Goal: Task Accomplishment & Management: Manage account settings

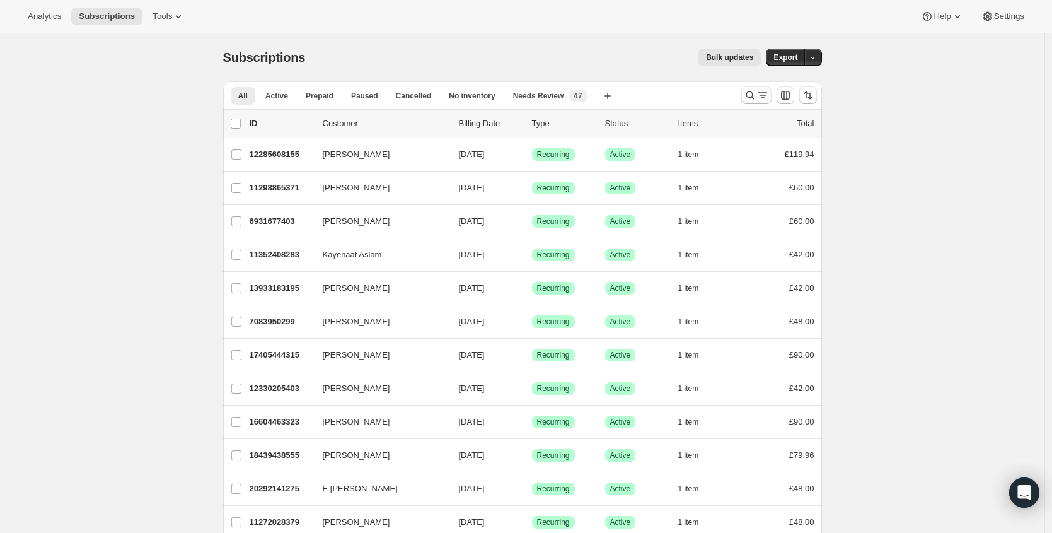
click at [754, 98] on icon "Search and filter results" at bounding box center [750, 95] width 13 height 13
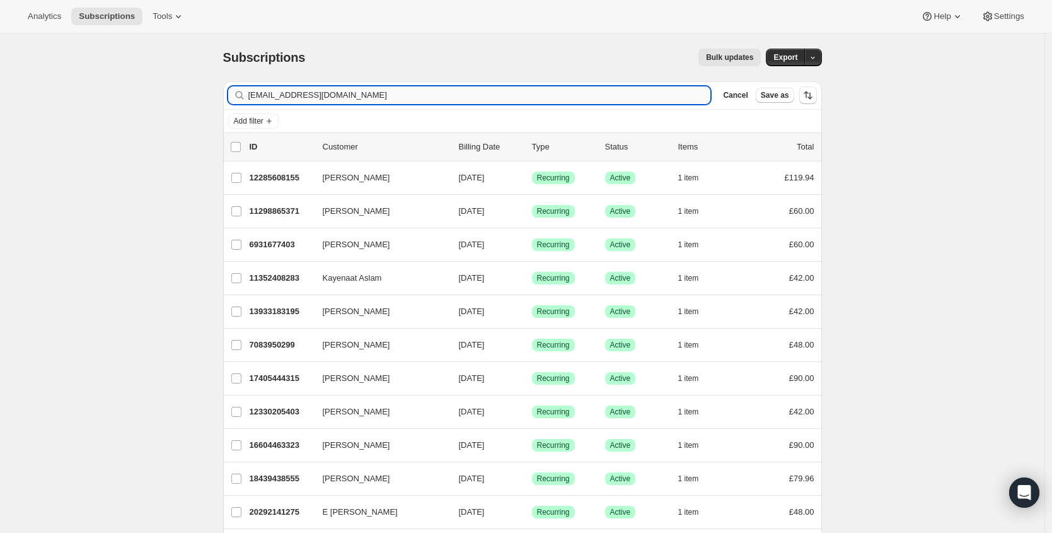
type input "[EMAIL_ADDRESS][DOMAIN_NAME]"
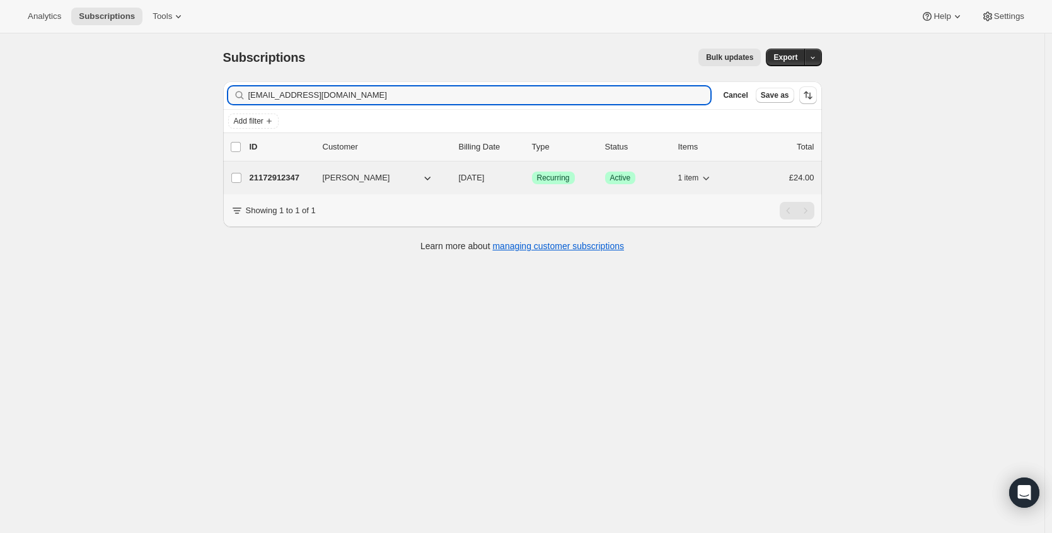
click at [268, 182] on p "21172912347" at bounding box center [281, 177] width 63 height 13
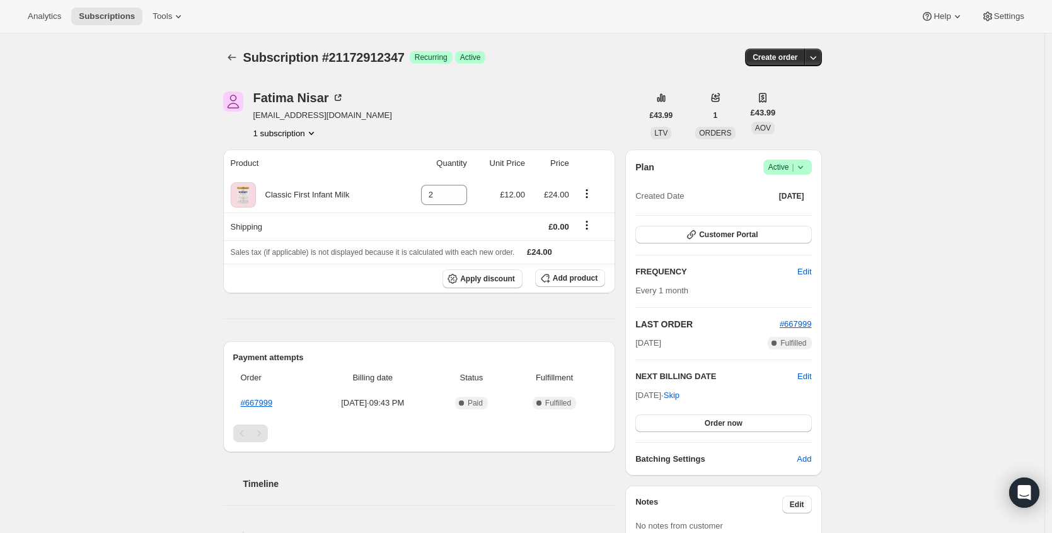
click at [793, 162] on span "|" at bounding box center [793, 167] width 2 height 10
click at [788, 211] on span "Cancel subscription" at bounding box center [786, 213] width 71 height 9
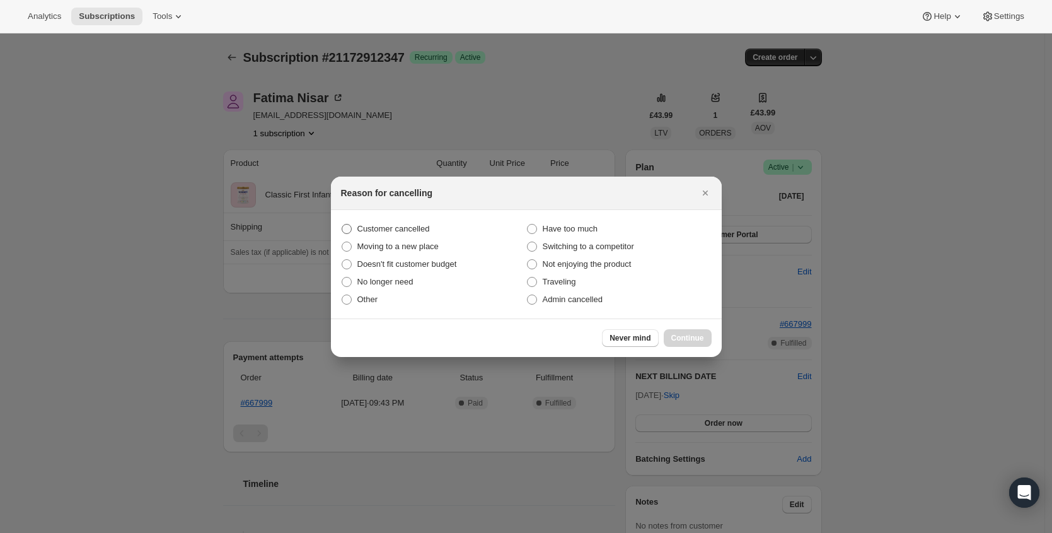
click at [383, 224] on span "Customer cancelled" at bounding box center [393, 228] width 72 height 9
click at [342, 224] on input "Customer cancelled" at bounding box center [342, 224] width 1 height 1
radio input "true"
click at [706, 342] on button "Continue" at bounding box center [688, 338] width 48 height 18
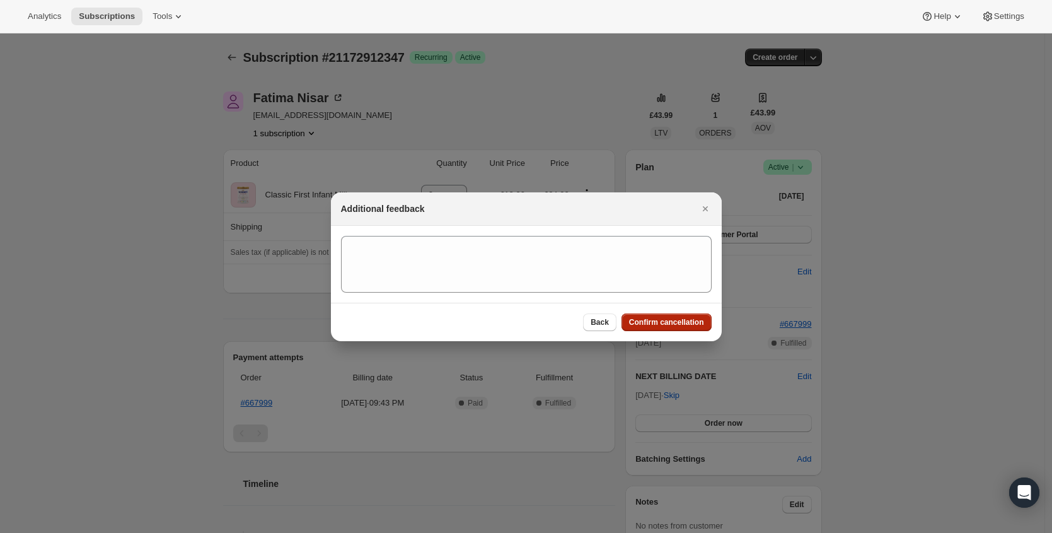
click at [686, 322] on span "Confirm cancellation" at bounding box center [666, 322] width 75 height 10
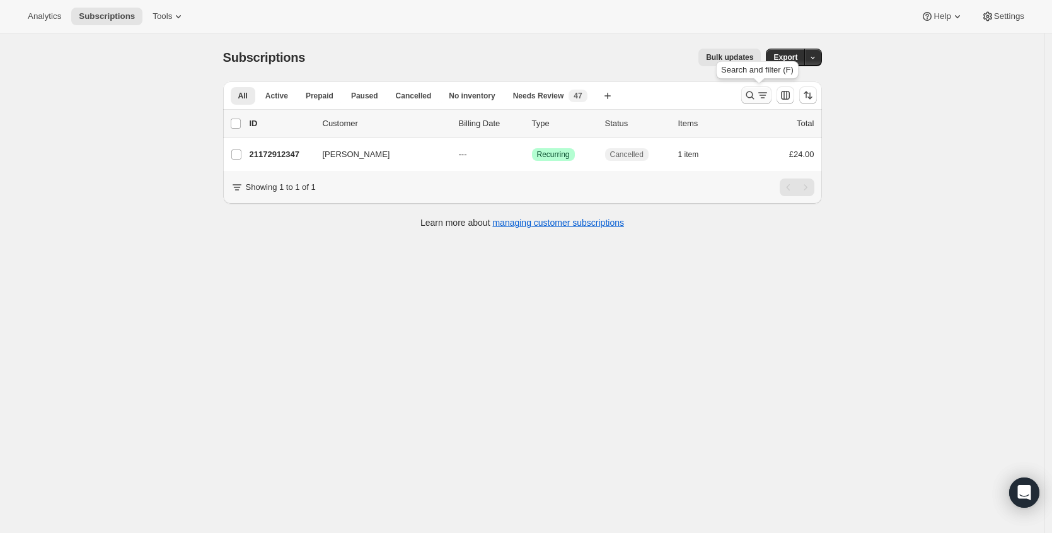
click at [751, 96] on icon "Search and filter results" at bounding box center [750, 95] width 13 height 13
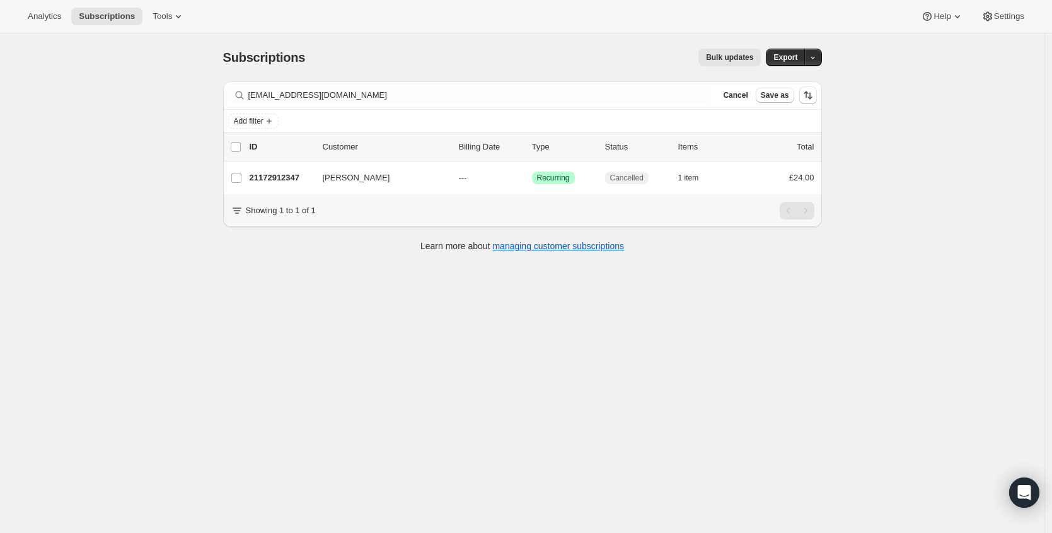
click at [403, 85] on div "Filter subscribers [EMAIL_ADDRESS][DOMAIN_NAME] Clear Cancel Save as" at bounding box center [522, 95] width 599 height 28
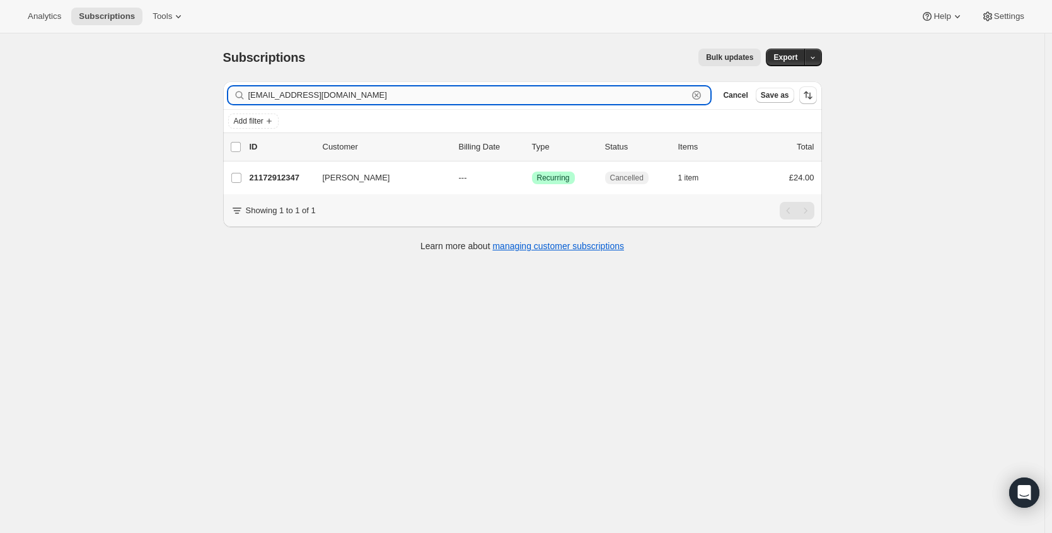
click at [405, 95] on input "[EMAIL_ADDRESS][DOMAIN_NAME]" at bounding box center [468, 95] width 440 height 18
paste input "[EMAIL_ADDRESS][DOMAIN_NAME]"
type input "[EMAIL_ADDRESS][DOMAIN_NAME]"
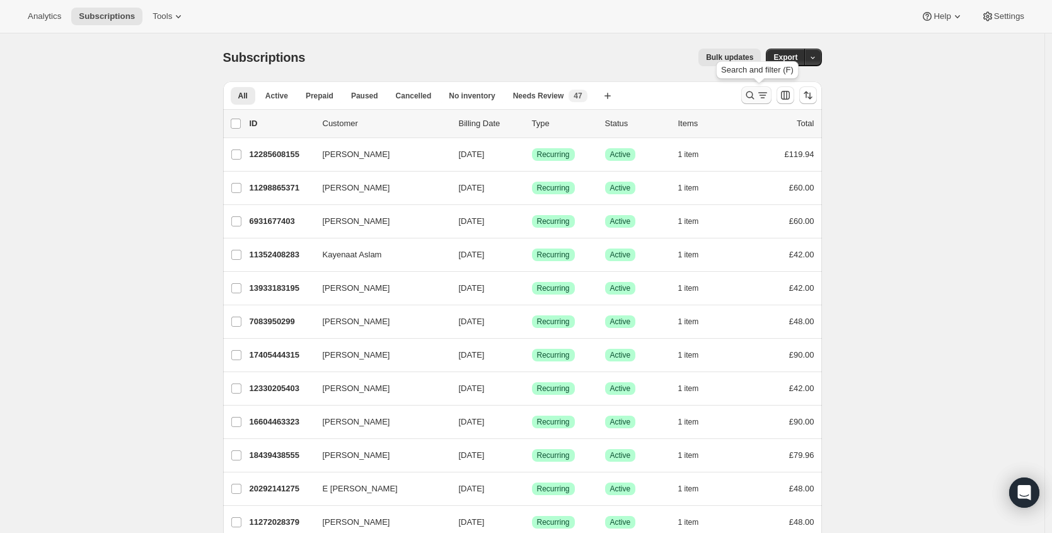
click at [746, 100] on button "Search and filter results" at bounding box center [756, 95] width 30 height 18
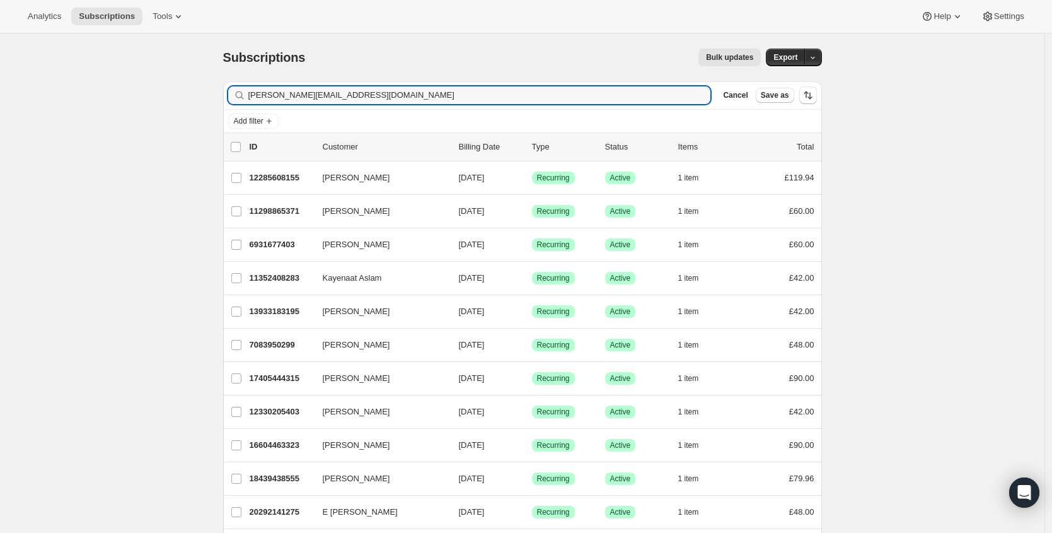
type input "gabriela_reisinger@hotmail.com"
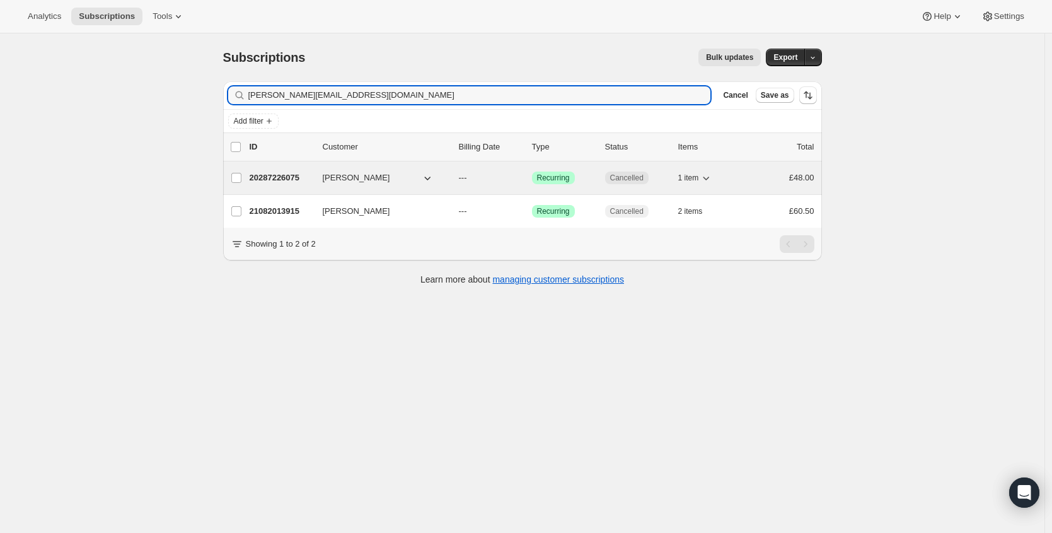
click at [287, 176] on p "20287226075" at bounding box center [281, 177] width 63 height 13
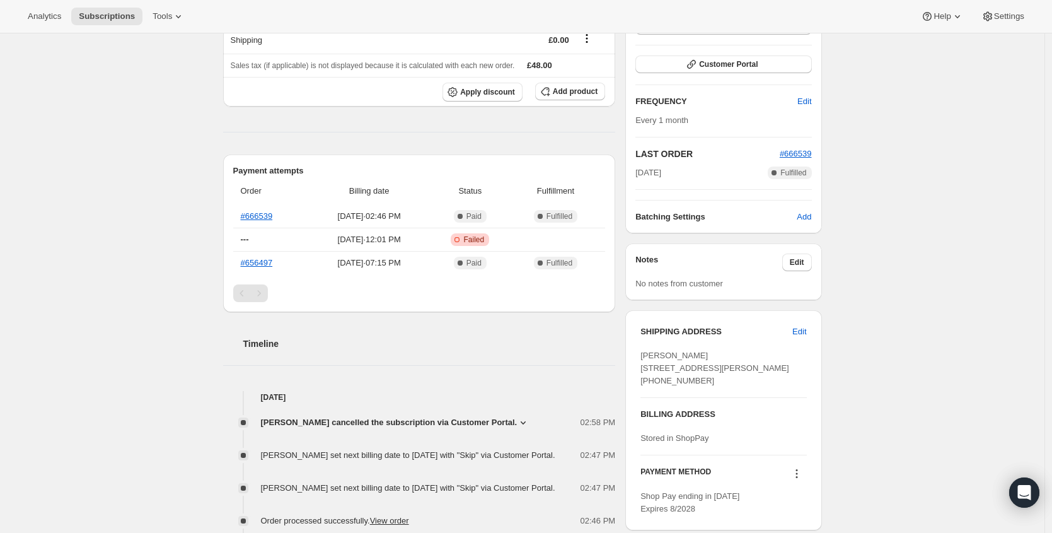
scroll to position [259, 0]
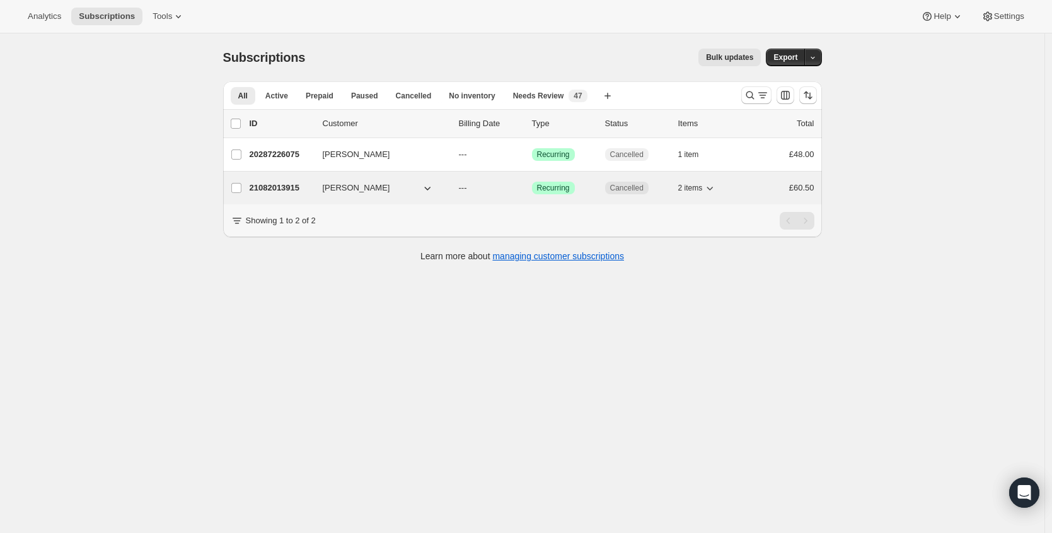
click at [280, 182] on p "21082013915" at bounding box center [281, 188] width 63 height 13
